Goal: Information Seeking & Learning: Learn about a topic

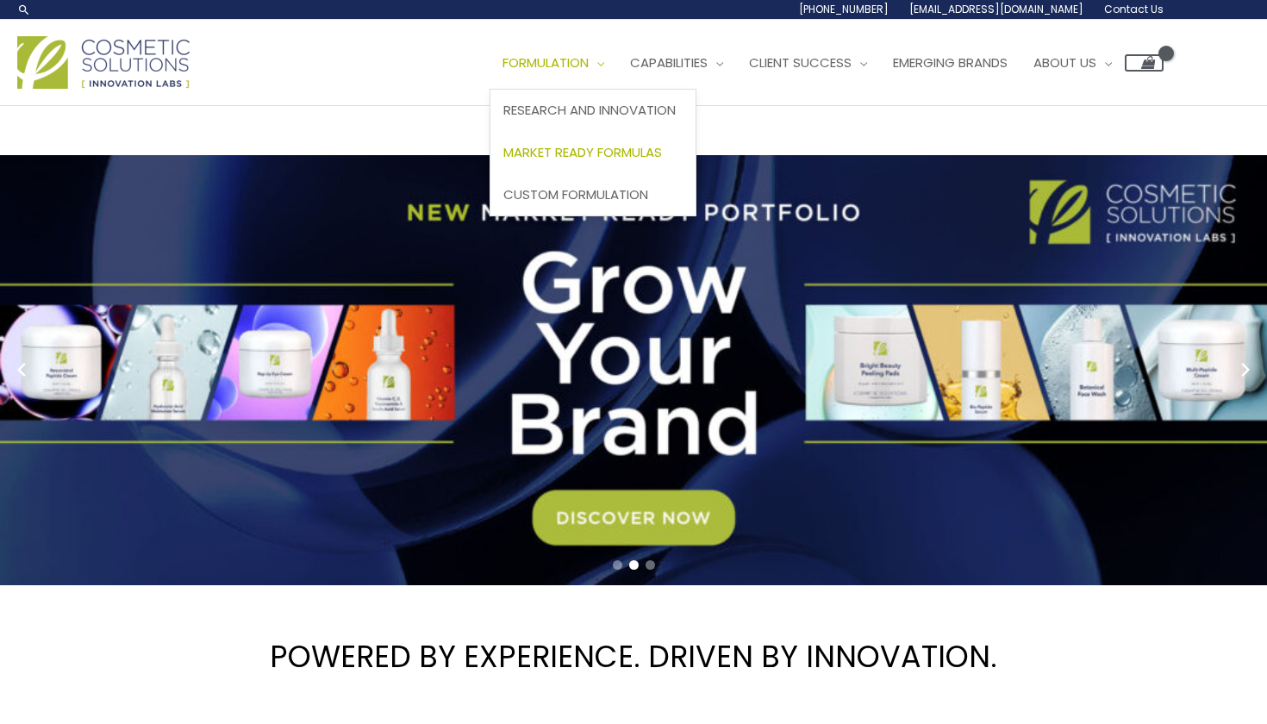
click at [620, 147] on span "Market Ready Formulas" at bounding box center [582, 152] width 159 height 18
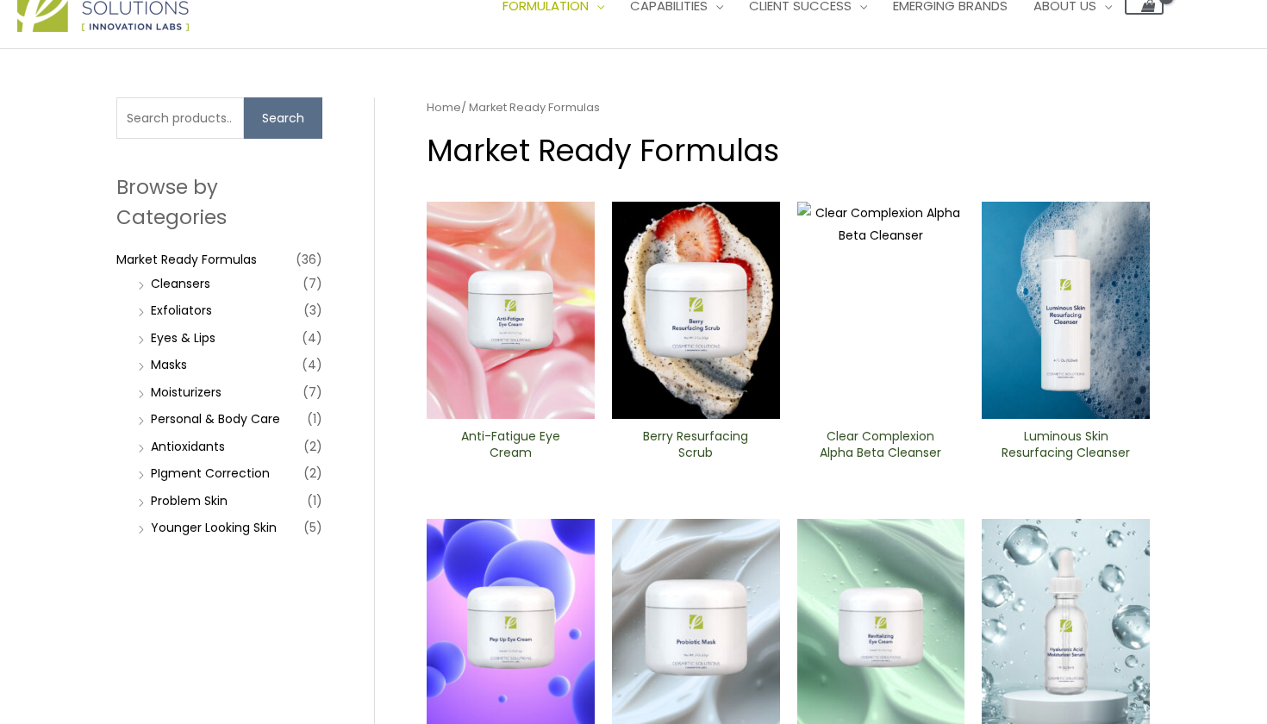
scroll to position [61, 0]
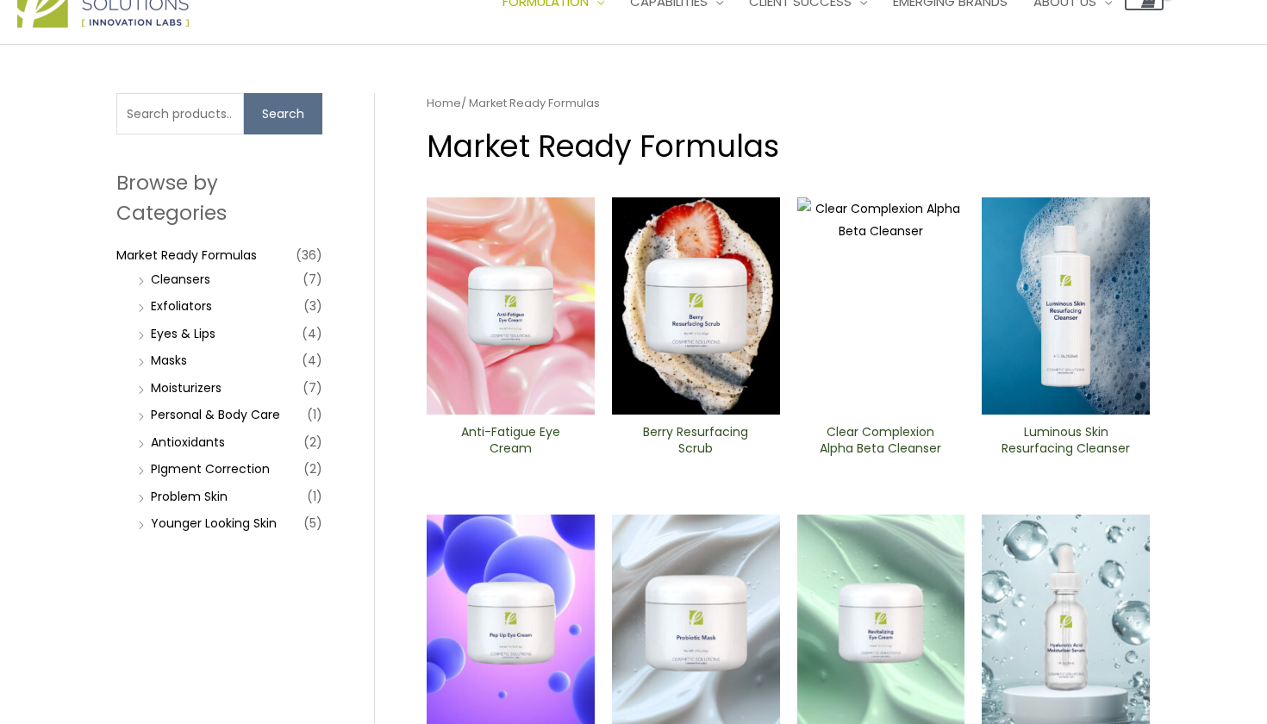
click at [143, 363] on li "Masks (4)" at bounding box center [228, 360] width 189 height 24
click at [141, 361] on li "Masks (4)" at bounding box center [228, 360] width 189 height 24
click at [160, 360] on link "Masks" at bounding box center [169, 360] width 36 height 17
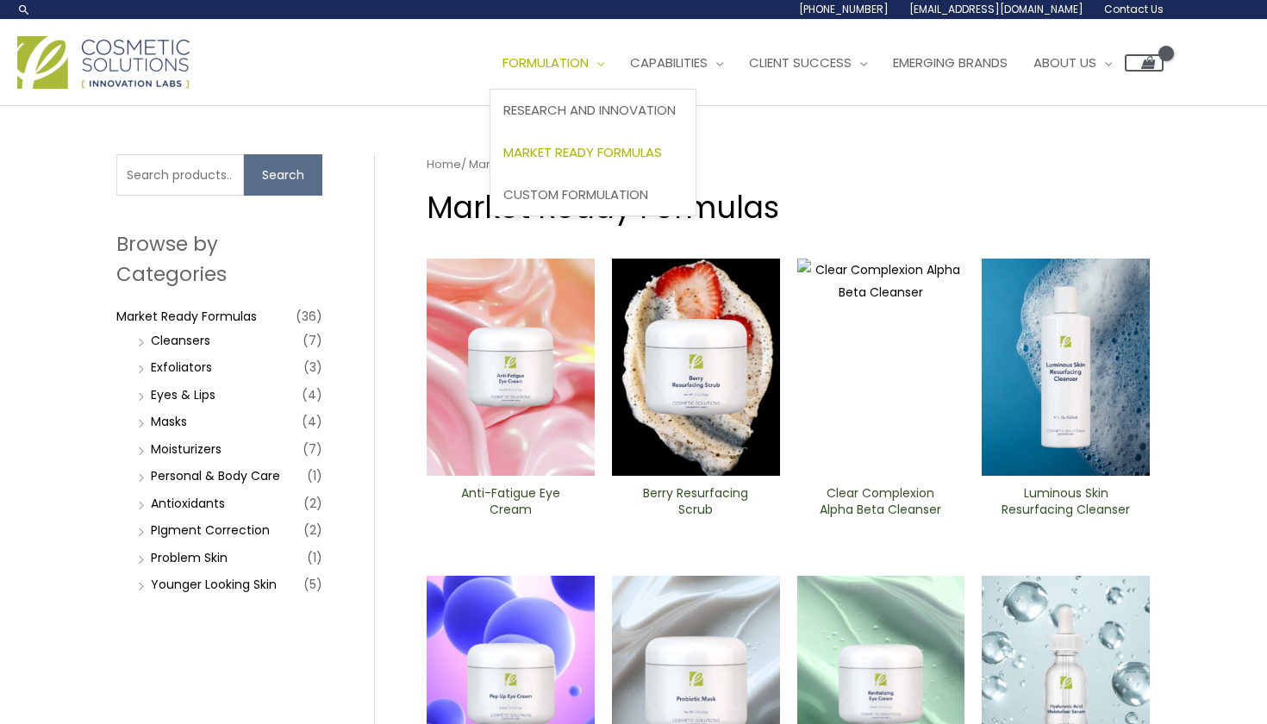
scroll to position [0, 0]
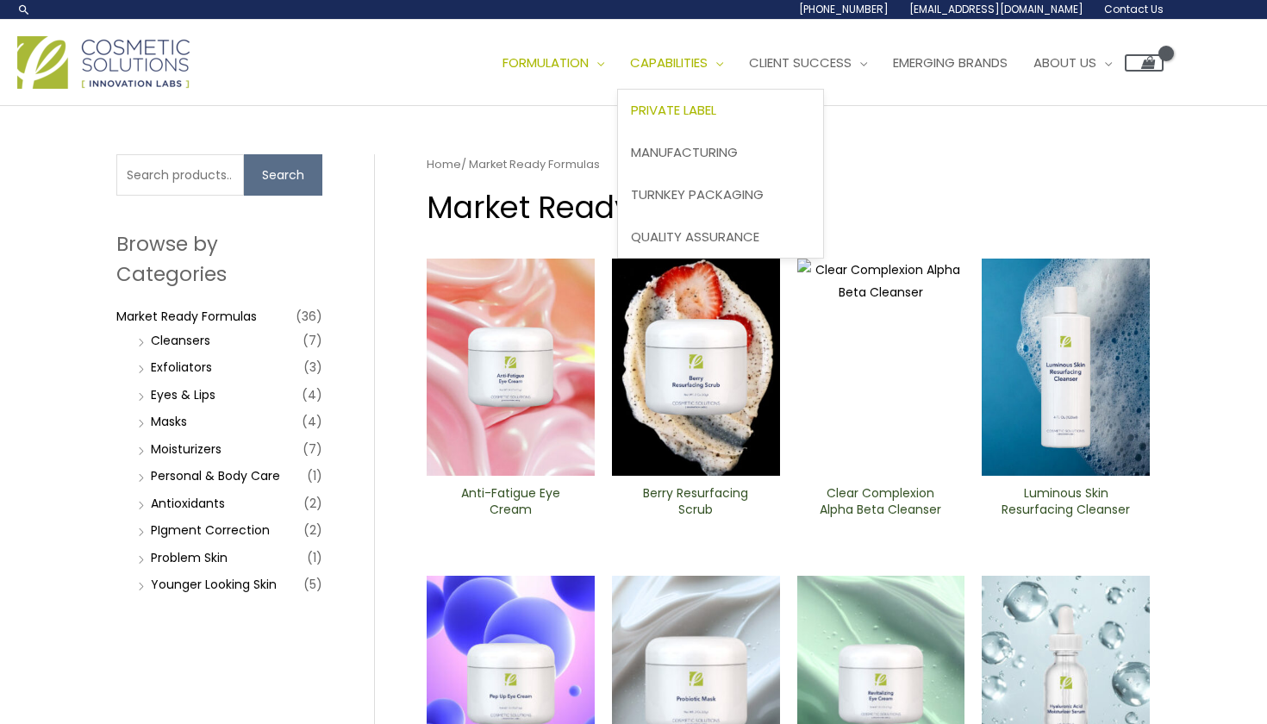
click at [716, 106] on span "Private Label" at bounding box center [673, 110] width 85 height 18
